Goal: Check status: Check status

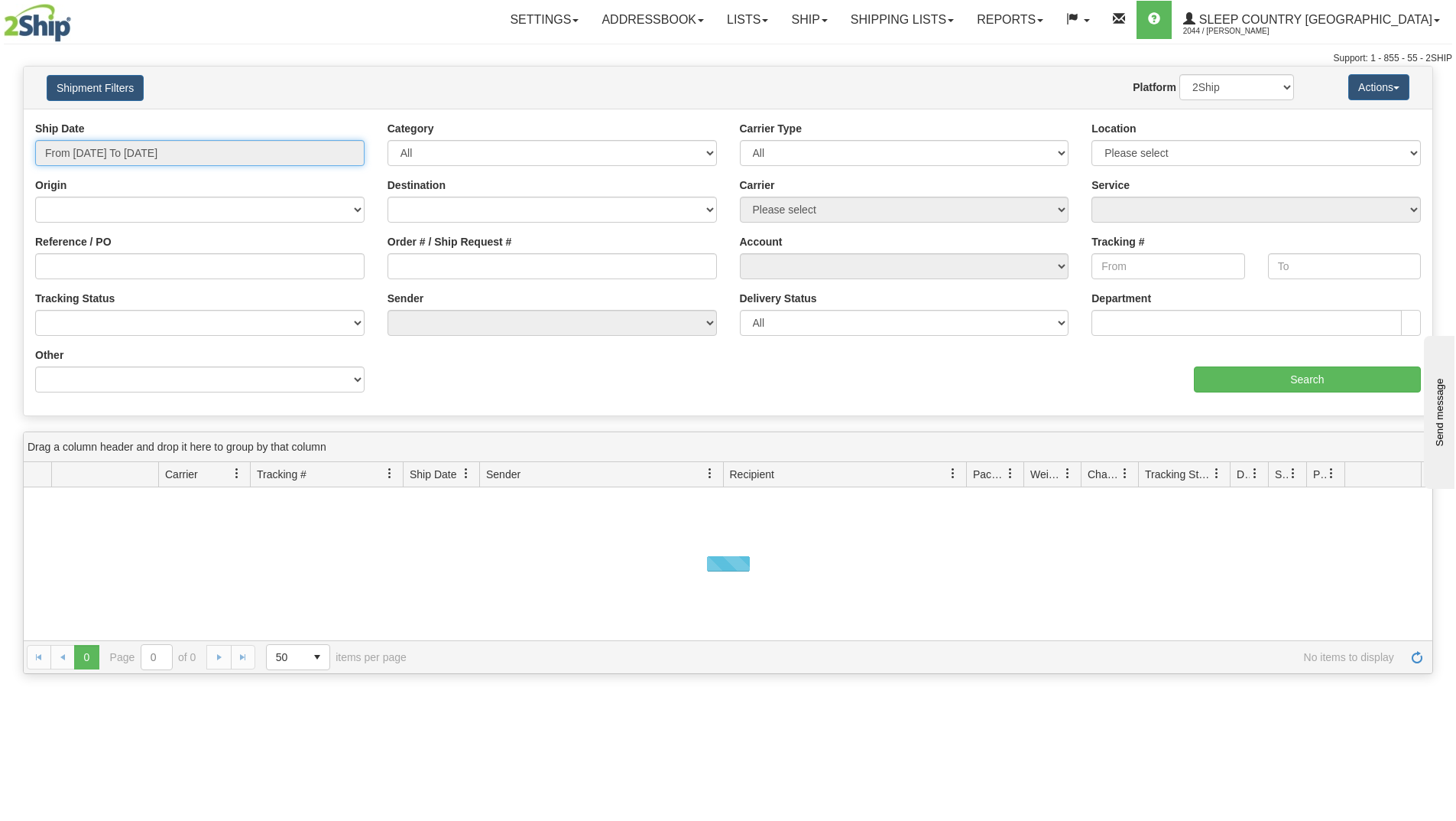
click at [299, 145] on input "From [DATE] To [DATE]" at bounding box center [199, 153] width 329 height 26
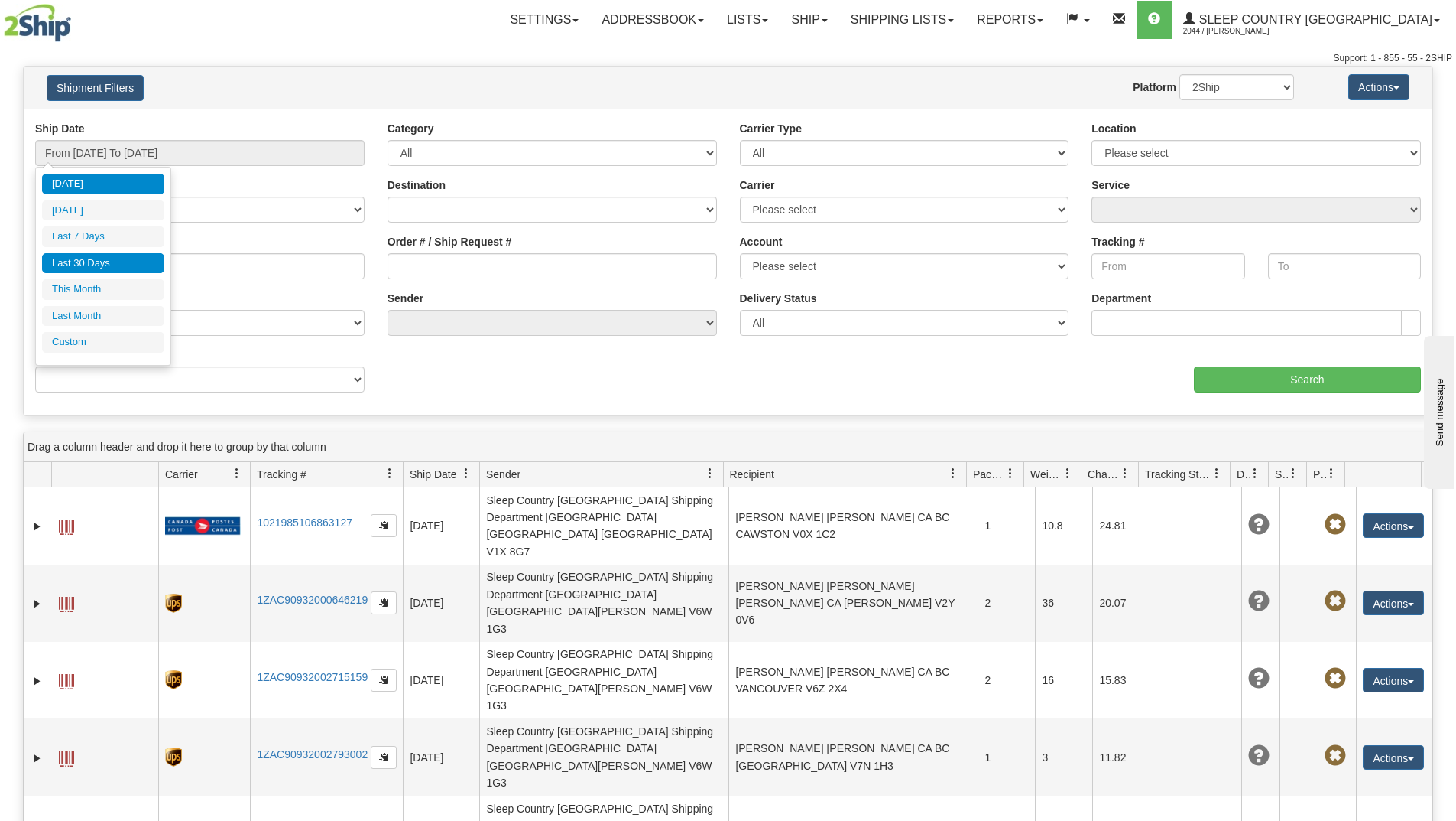
click at [119, 264] on li "Last 30 Days" at bounding box center [103, 264] width 123 height 21
type input "From [DATE] To [DATE]"
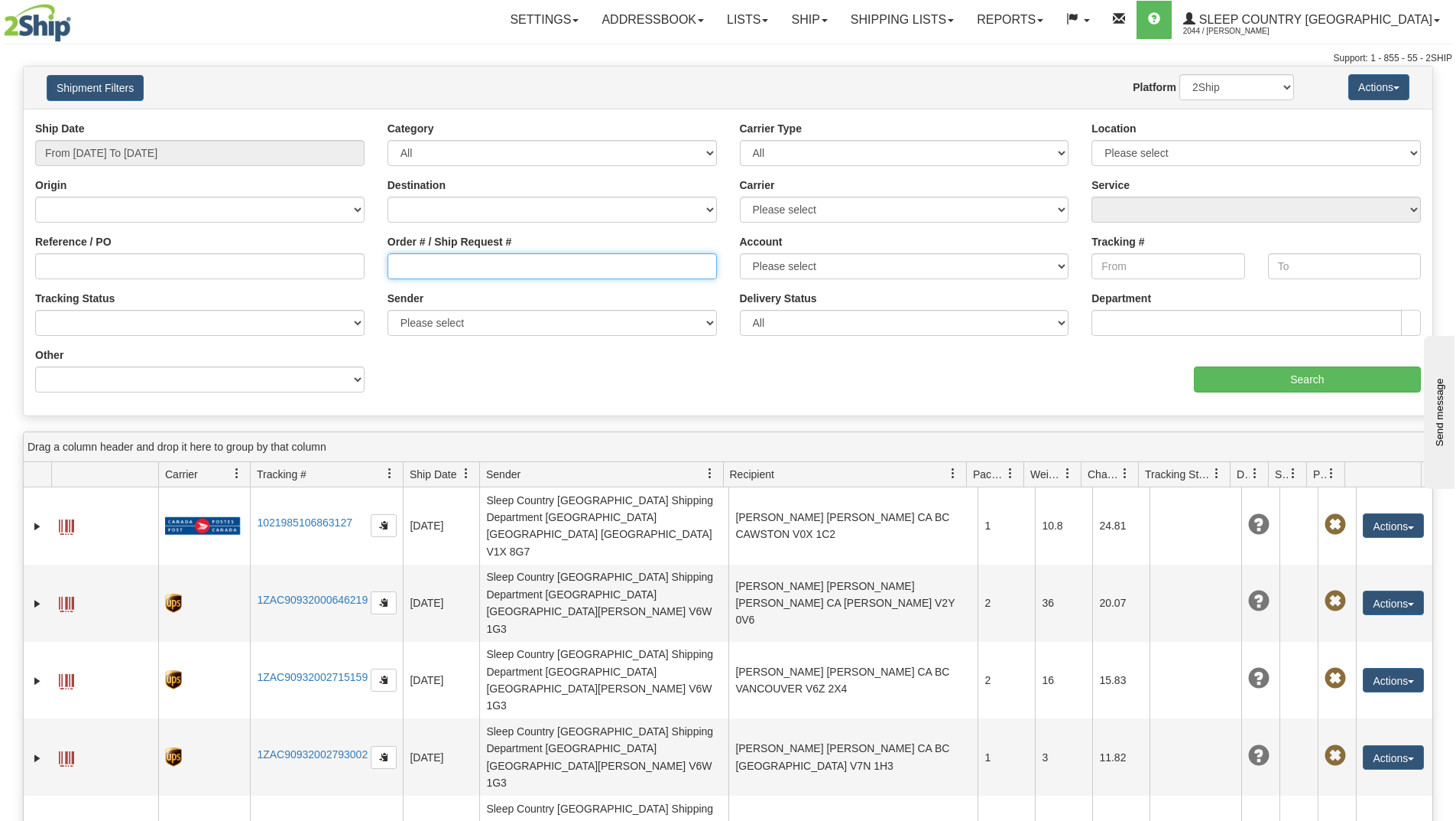
click at [507, 276] on input "Order # / Ship Request #" at bounding box center [552, 266] width 329 height 26
paste input "9000I129793"
type input "9000I129793"
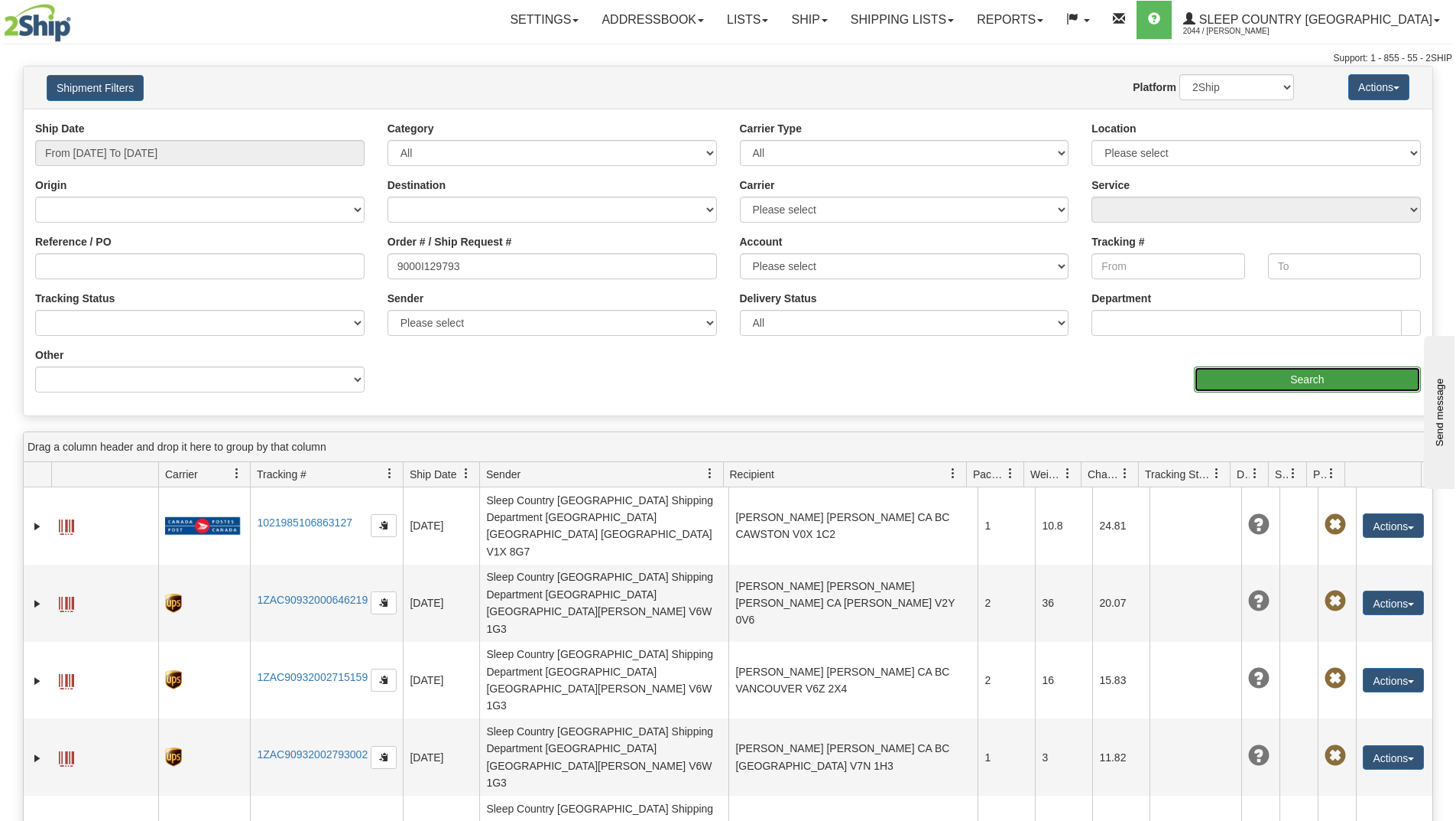
click at [1249, 373] on input "Search" at bounding box center [1307, 379] width 227 height 26
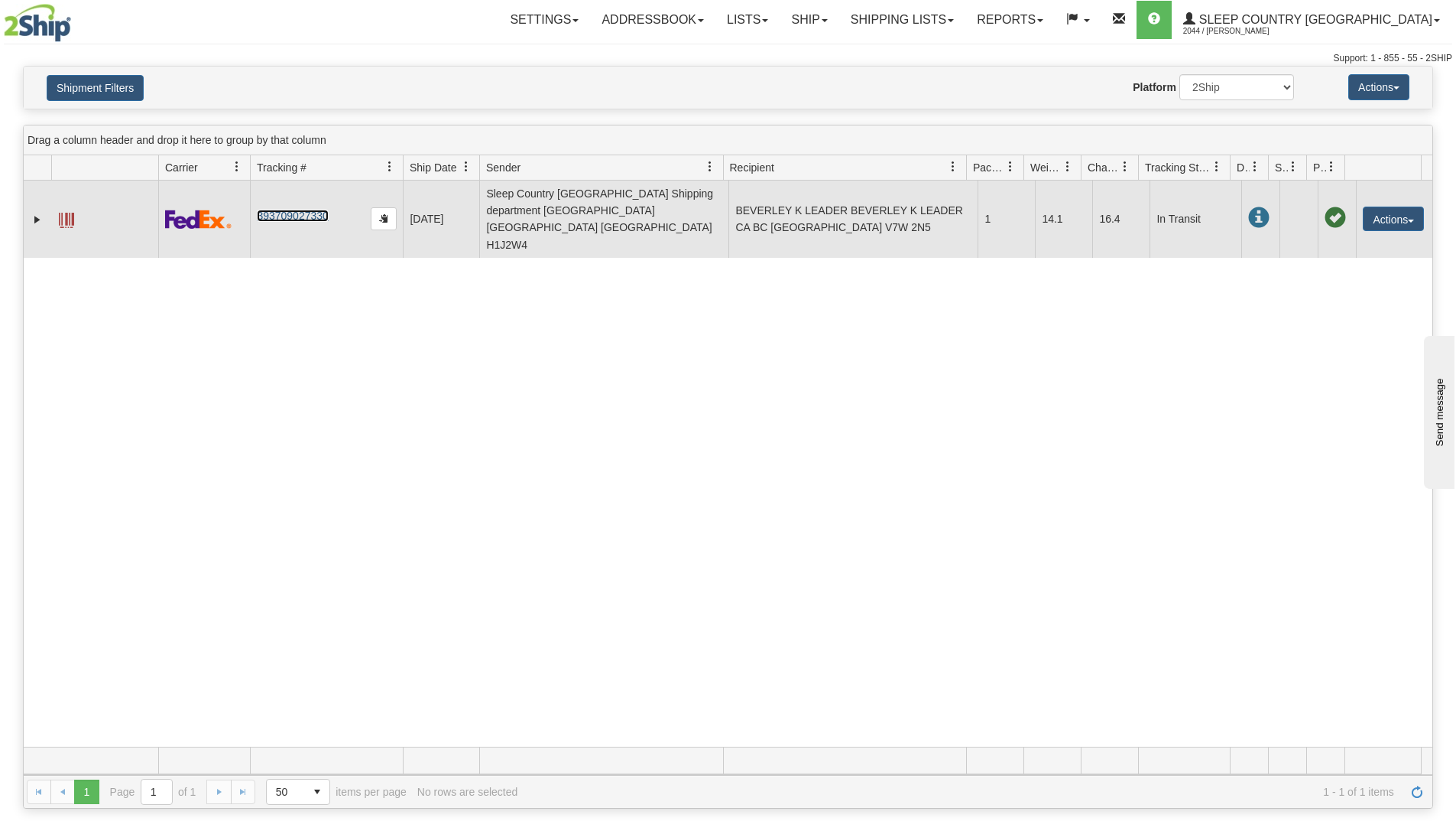
click at [311, 210] on link "393709027330" at bounding box center [293, 215] width 71 height 12
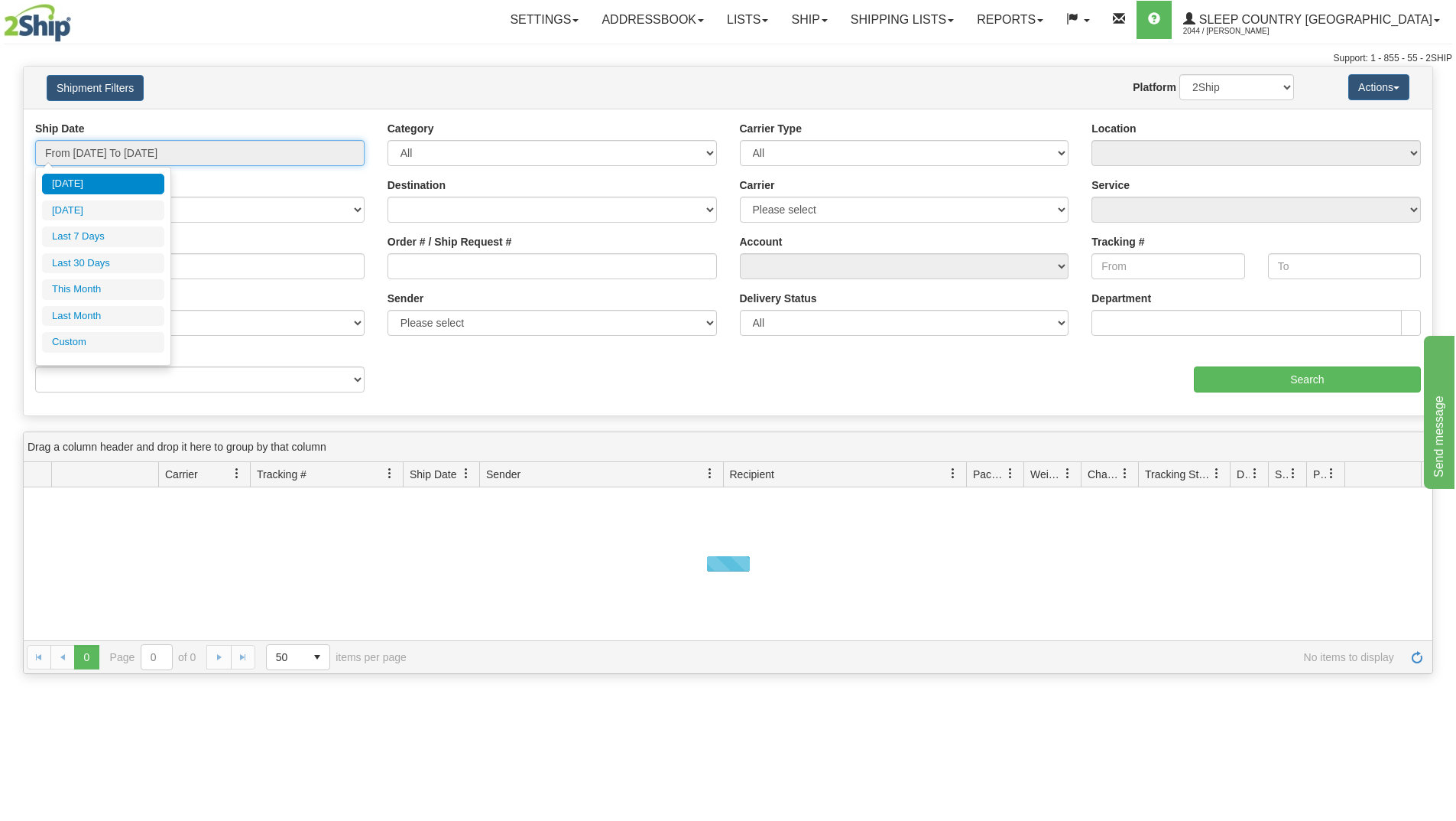
click at [191, 152] on input "From [DATE] To [DATE]" at bounding box center [199, 153] width 329 height 26
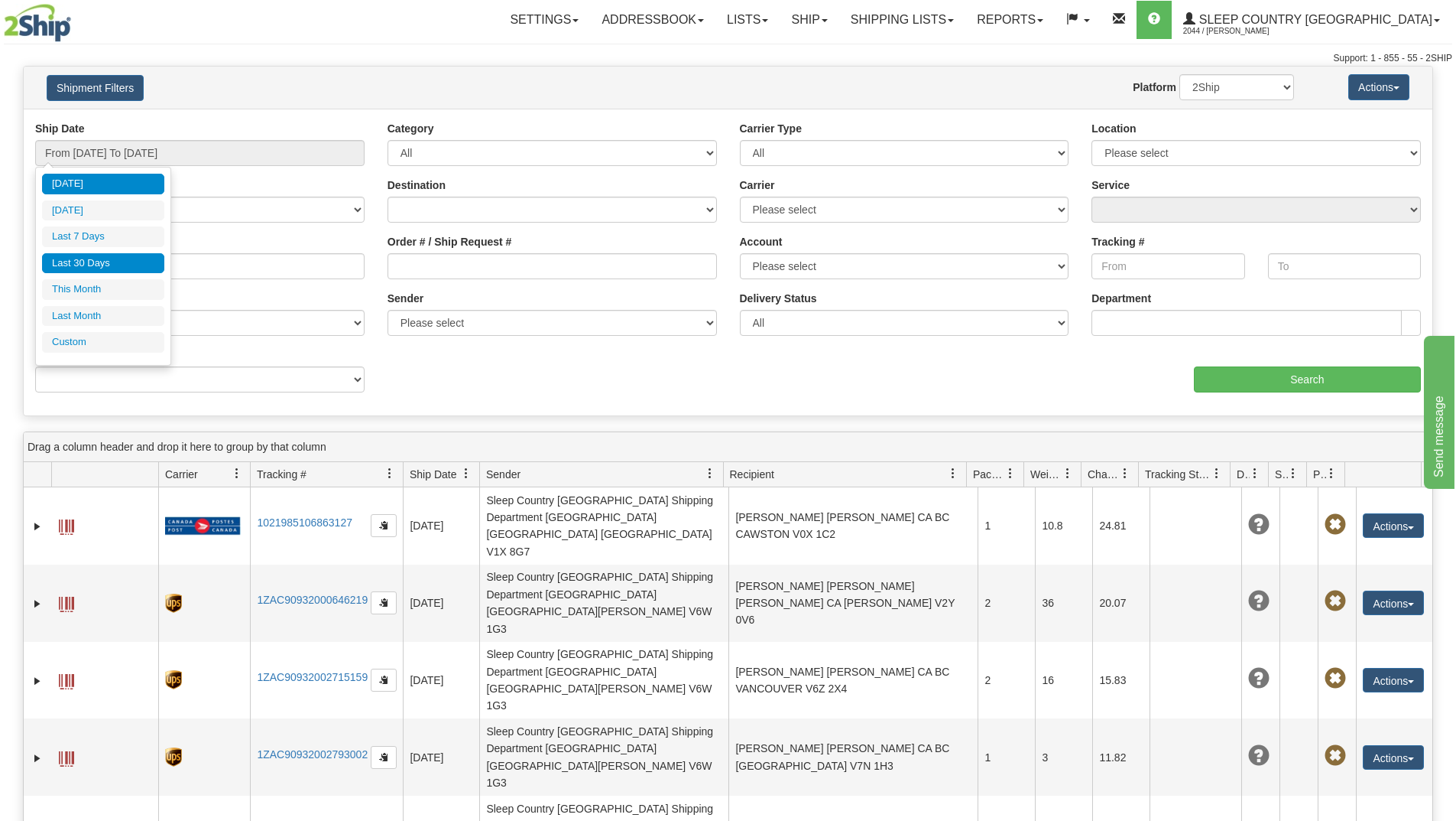
click at [104, 263] on li "Last 30 Days" at bounding box center [103, 264] width 123 height 21
type input "From [DATE] To [DATE]"
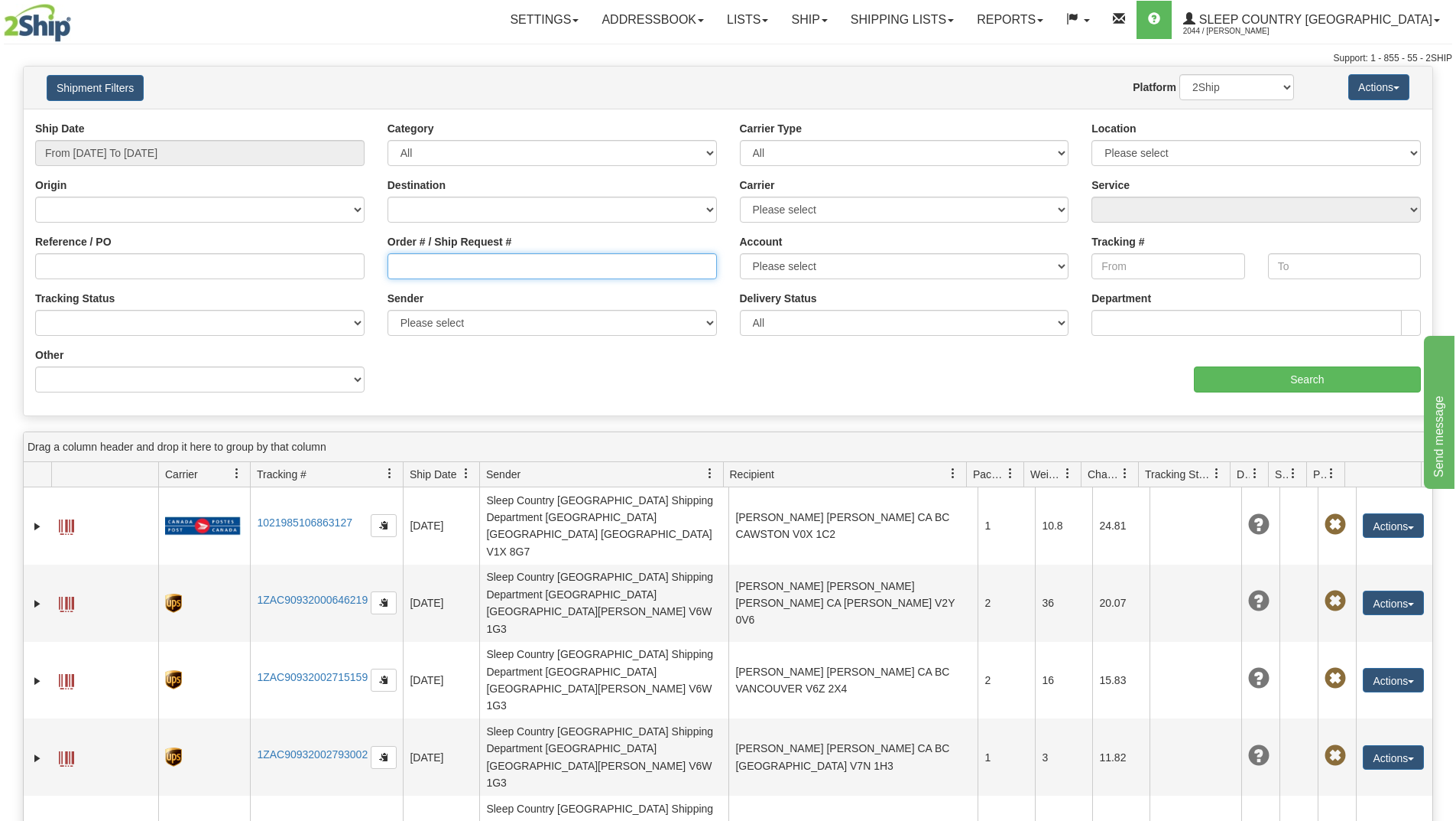
click at [431, 268] on input "Order # / Ship Request #" at bounding box center [552, 266] width 329 height 26
paste input "9000I141201"
type input "9000I141201"
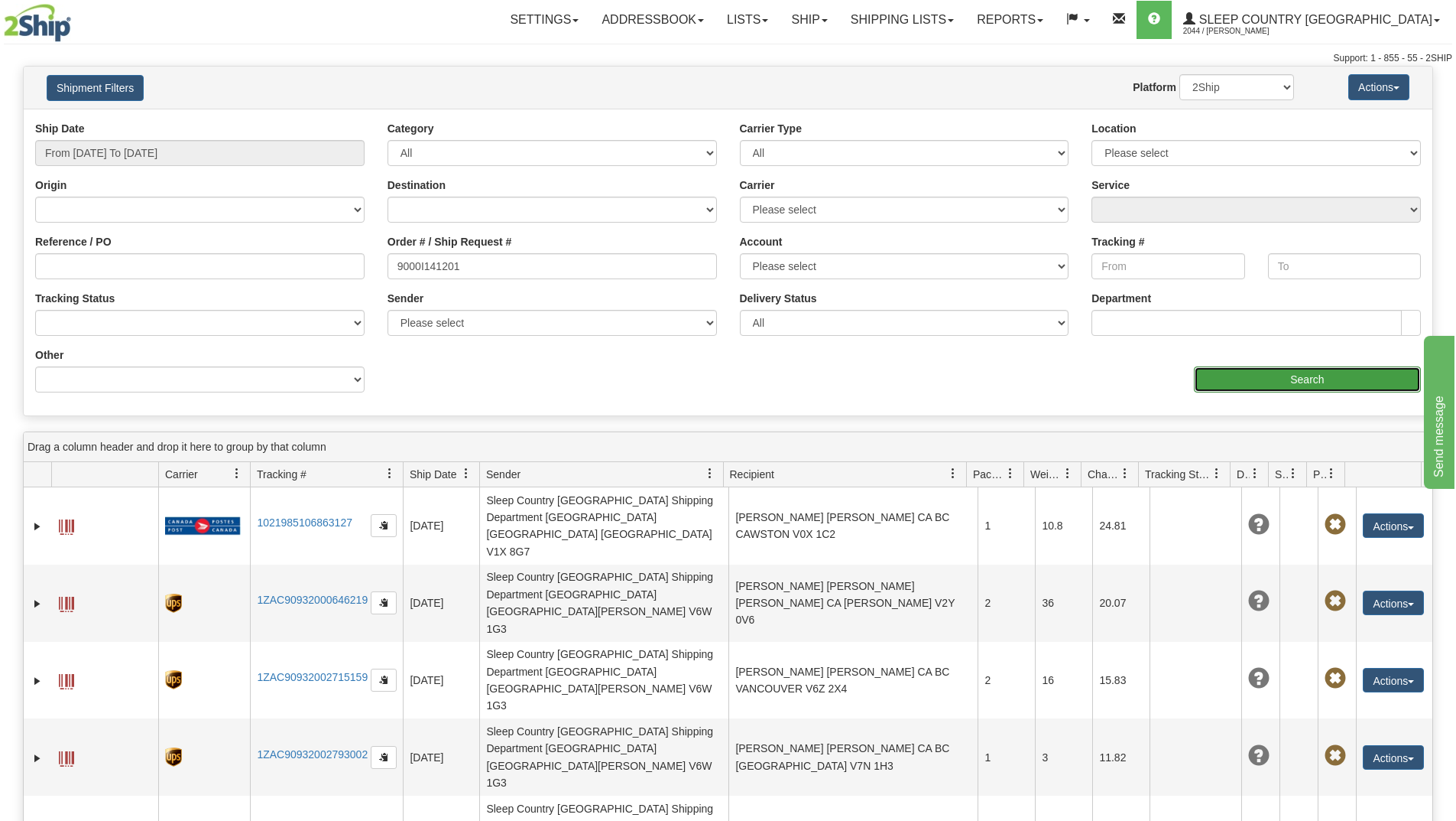
click at [1215, 378] on input "Search" at bounding box center [1307, 379] width 227 height 26
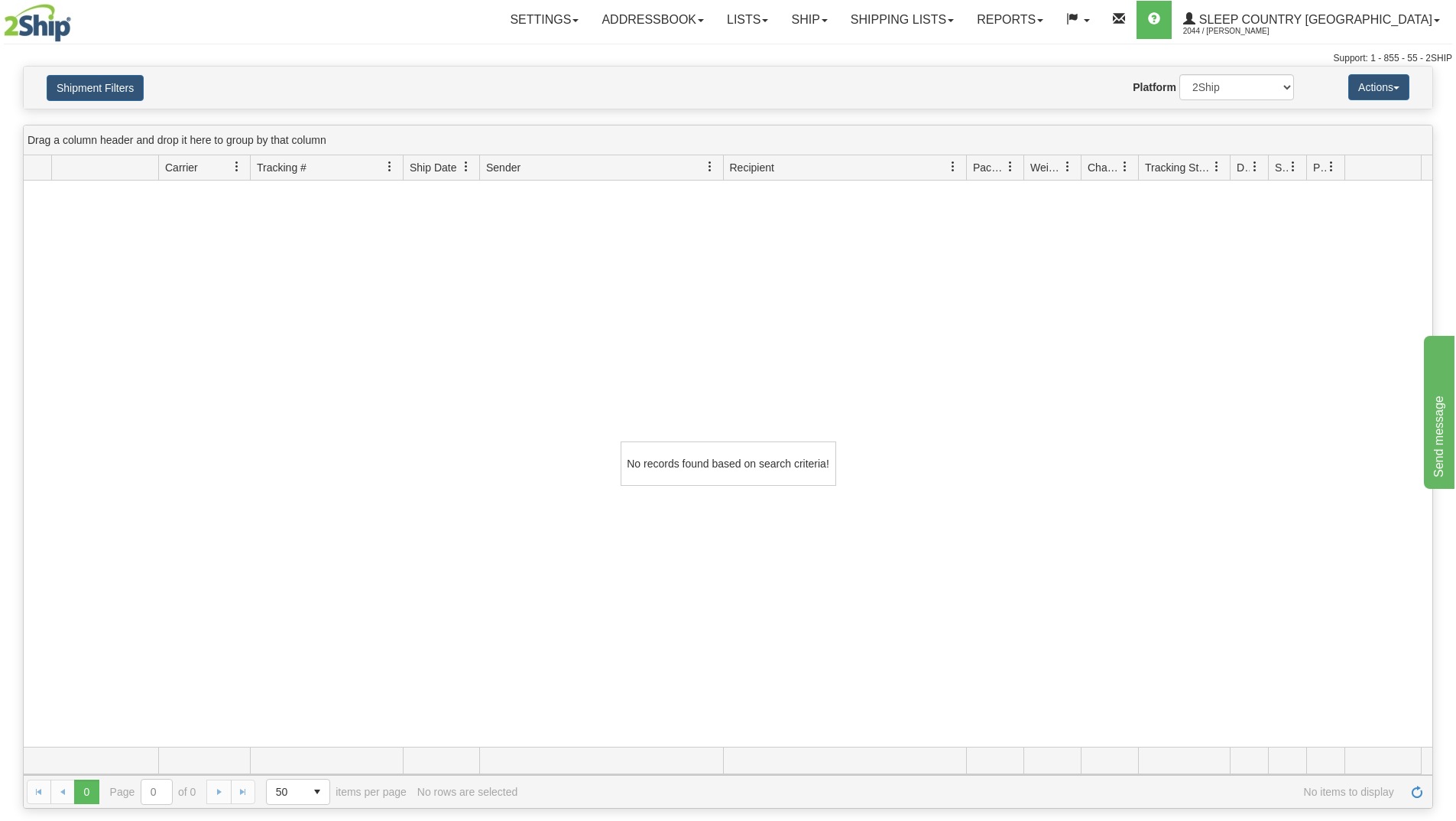
click at [571, 635] on div "No records found based on search criteria!" at bounding box center [728, 463] width 1409 height 566
